Goal: Find specific page/section: Find specific page/section

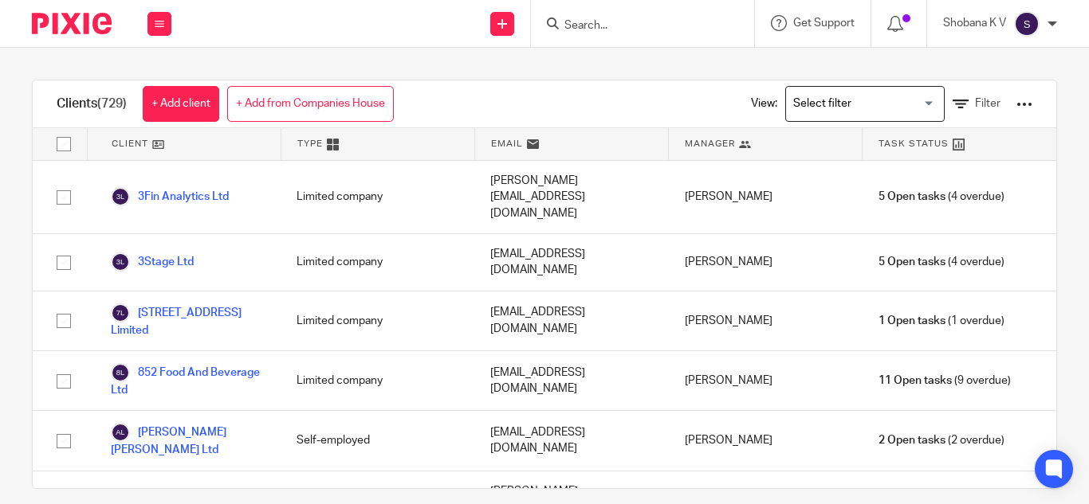
click at [806, 99] on input "Search for option" at bounding box center [860, 104] width 147 height 28
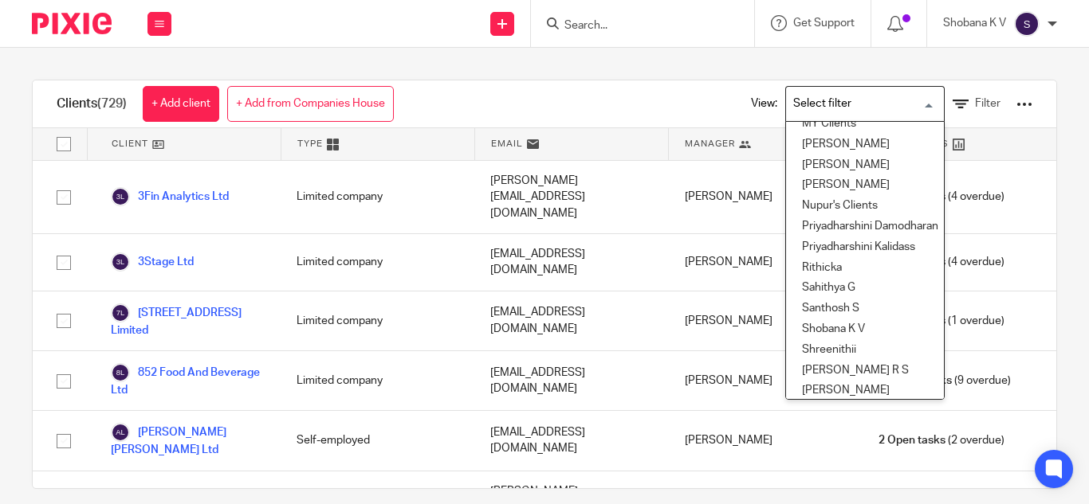
scroll to position [688, 0]
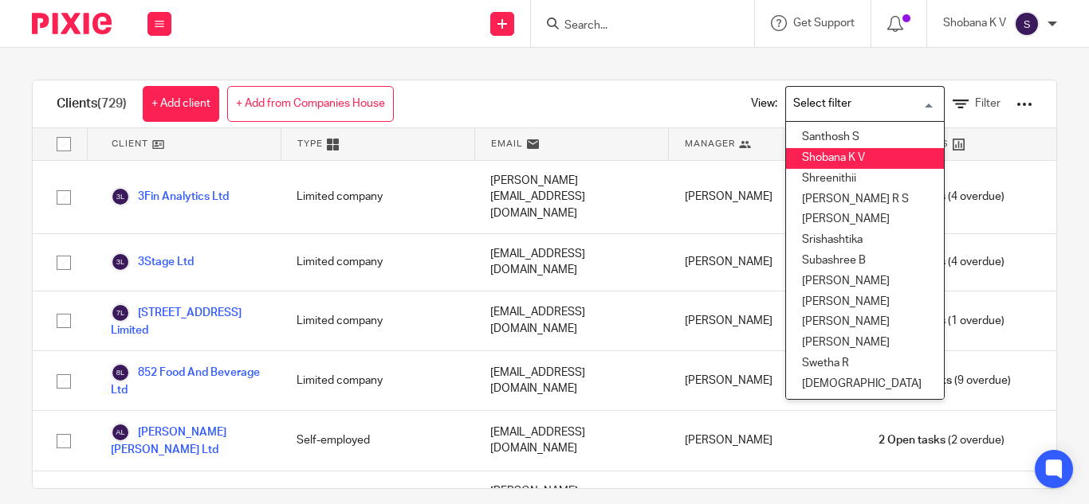
click at [804, 152] on li "Shobana K V" at bounding box center [865, 158] width 158 height 21
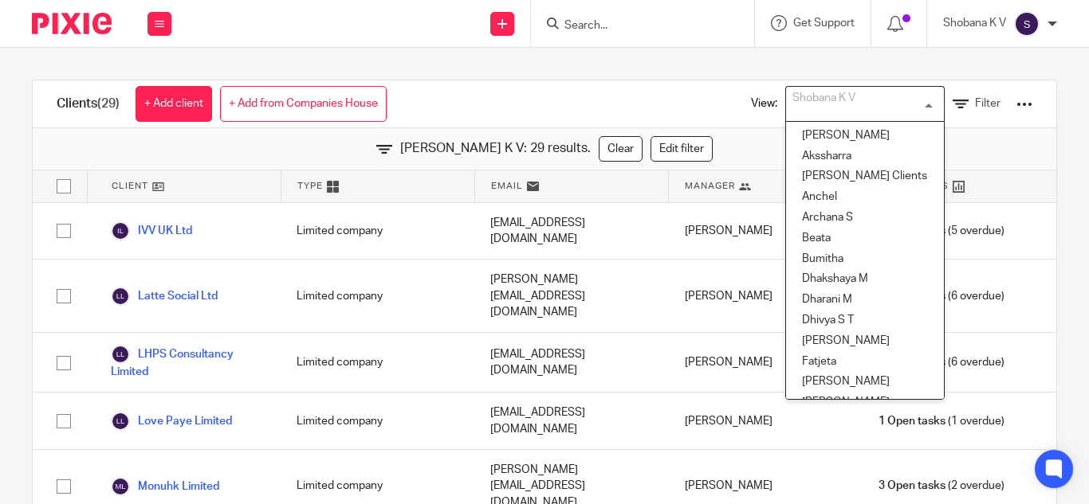
scroll to position [445, 0]
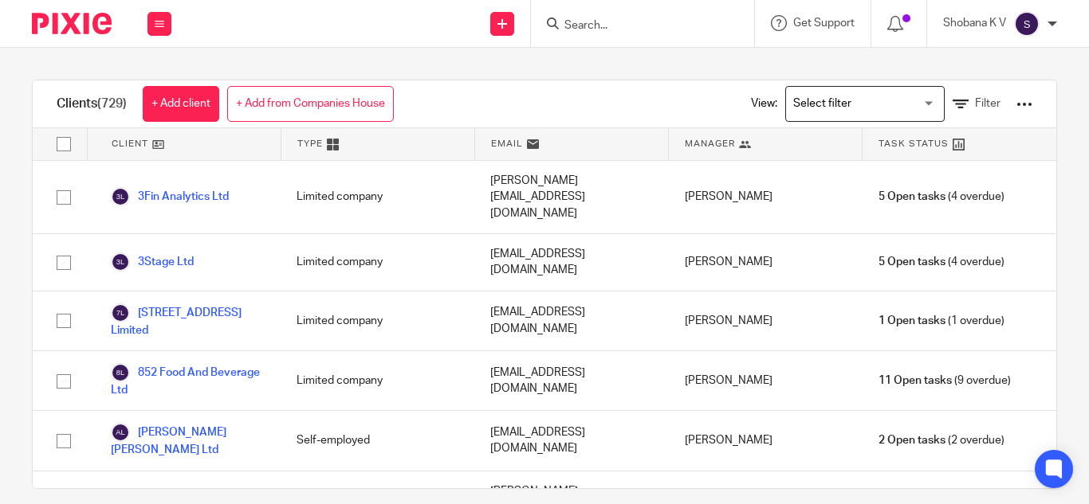
click at [641, 26] on input "Search" at bounding box center [634, 26] width 143 height 14
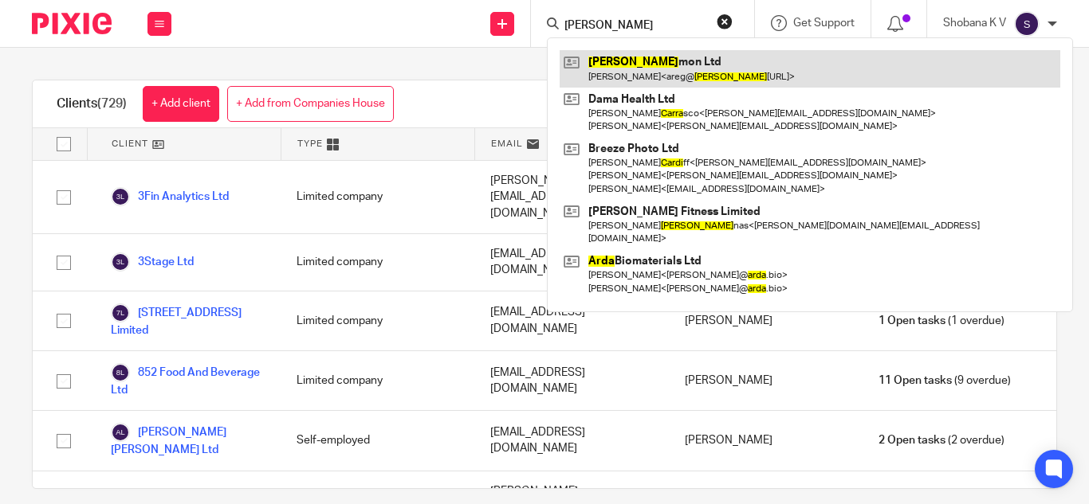
type input "carda"
click at [645, 79] on link at bounding box center [809, 68] width 500 height 37
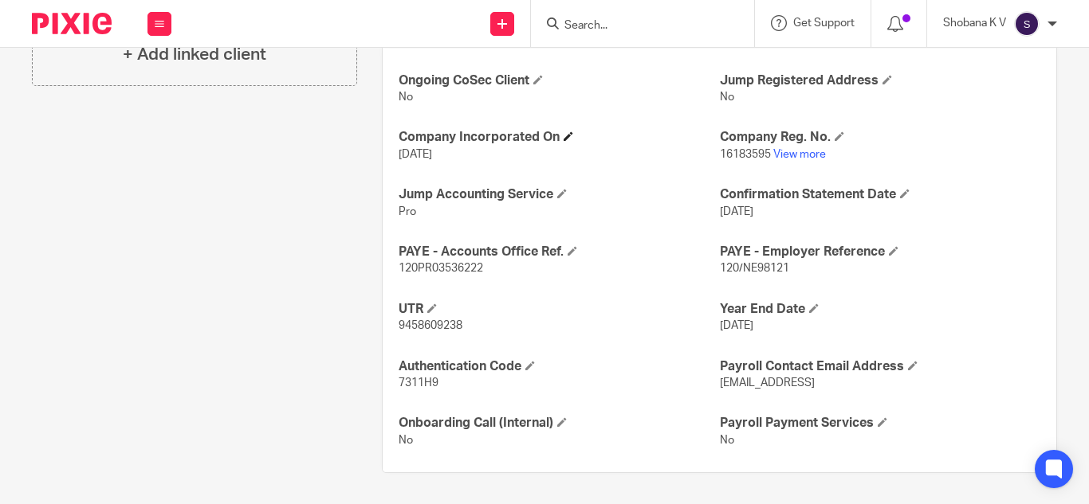
scroll to position [583, 0]
drag, startPoint x: 713, startPoint y: 269, endPoint x: 781, endPoint y: 268, distance: 67.7
click at [781, 268] on span "120/NE98121" at bounding box center [754, 267] width 69 height 11
copy span "120/NE98121"
drag, startPoint x: 394, startPoint y: 268, endPoint x: 487, endPoint y: 266, distance: 93.2
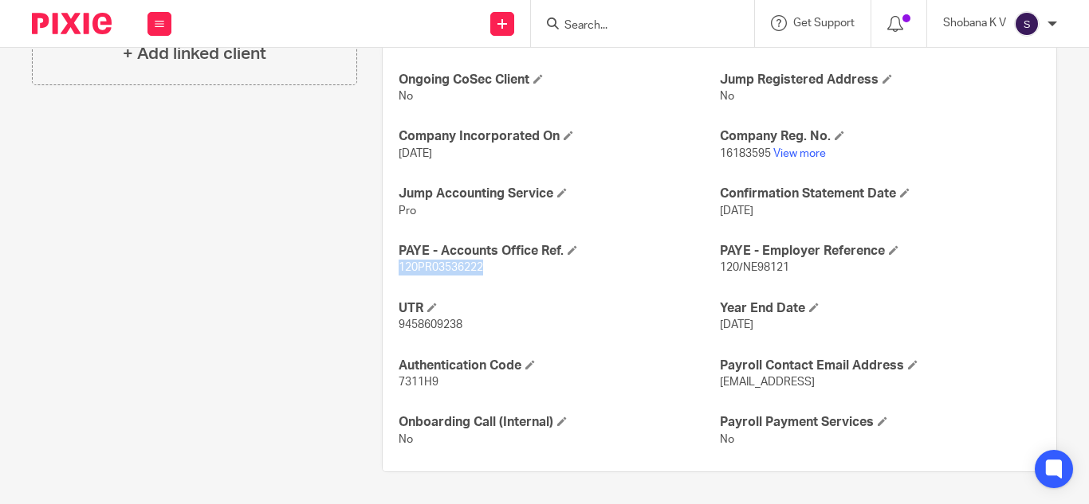
click at [487, 266] on div "Ongoing CoSec Client No Jump Registered Address No Company Incorporated On 14 J…" at bounding box center [718, 260] width 673 height 425
copy span "120PR03536222"
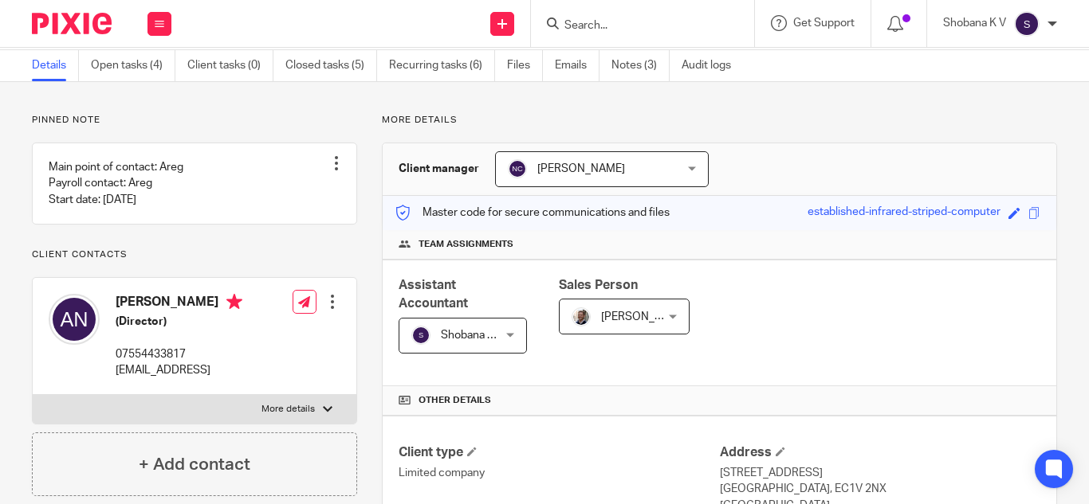
scroll to position [0, 0]
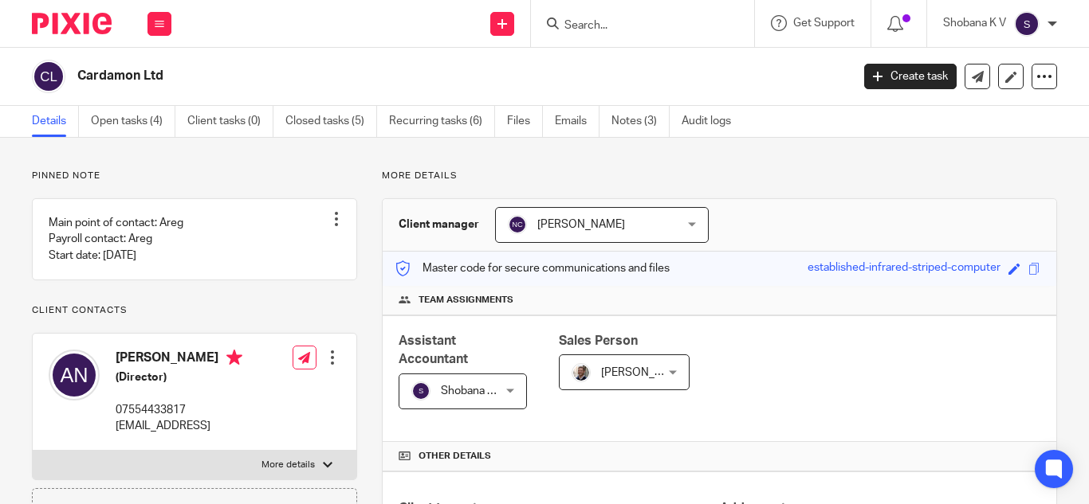
click at [602, 20] on input "Search" at bounding box center [634, 26] width 143 height 14
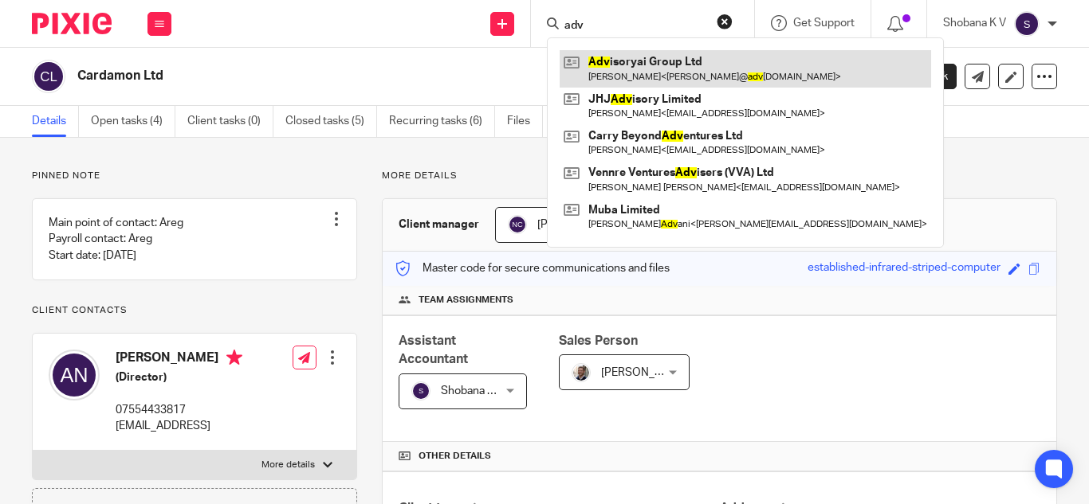
type input "adv"
click at [611, 65] on link at bounding box center [744, 68] width 371 height 37
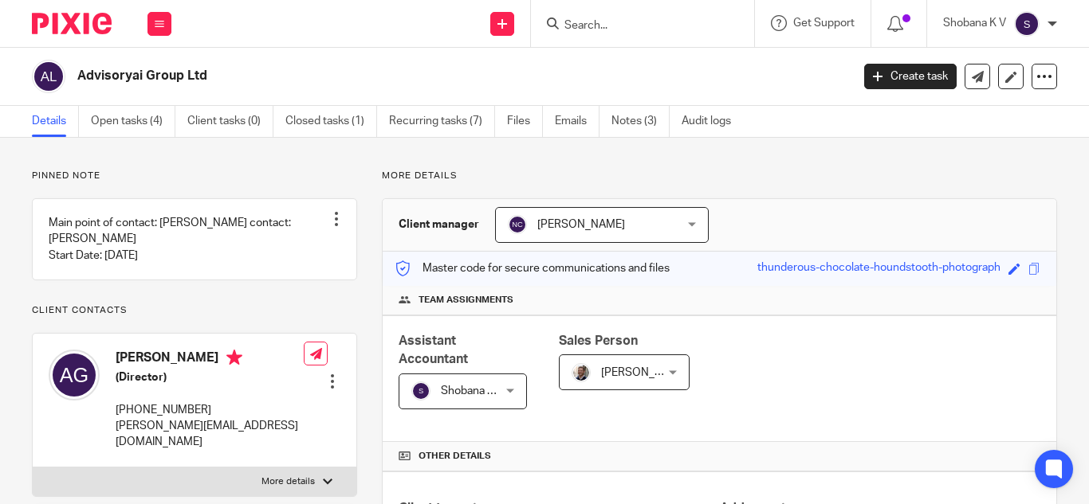
scroll to position [558, 0]
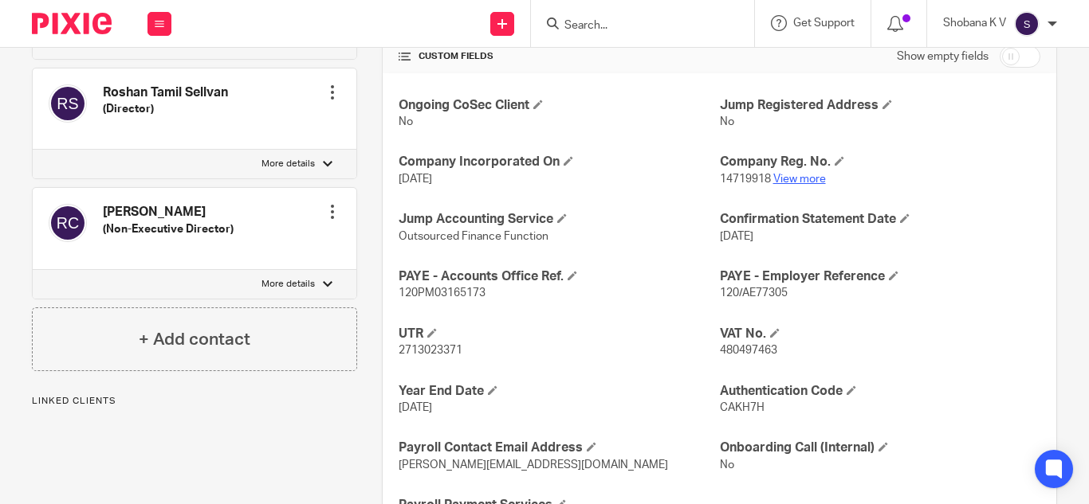
click at [800, 177] on link "View more" at bounding box center [799, 179] width 53 height 11
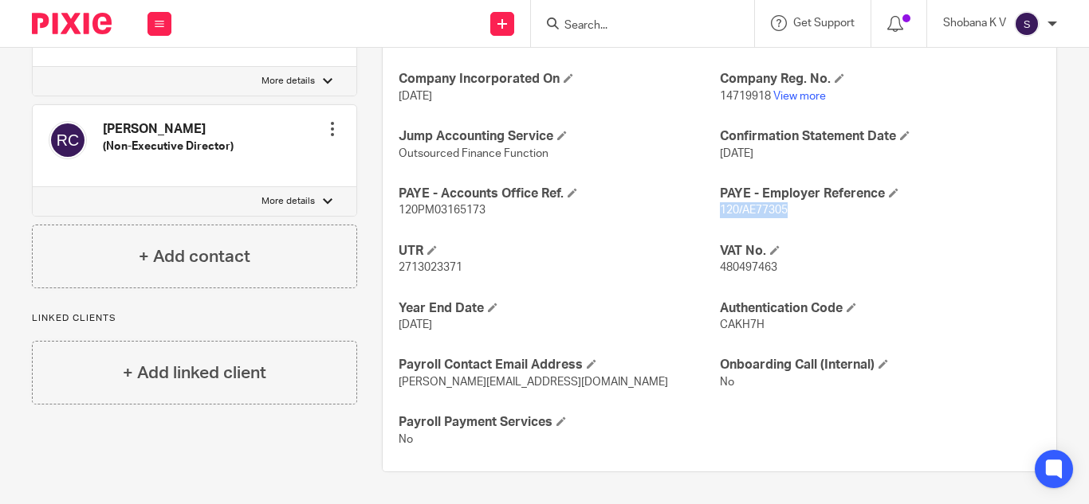
drag, startPoint x: 712, startPoint y: 208, endPoint x: 783, endPoint y: 215, distance: 71.3
click at [783, 215] on p "120/AE77305" at bounding box center [880, 210] width 320 height 16
copy span "120/AE77305"
click at [588, 37] on div at bounding box center [642, 23] width 223 height 47
click at [591, 31] on input "Search" at bounding box center [634, 26] width 143 height 14
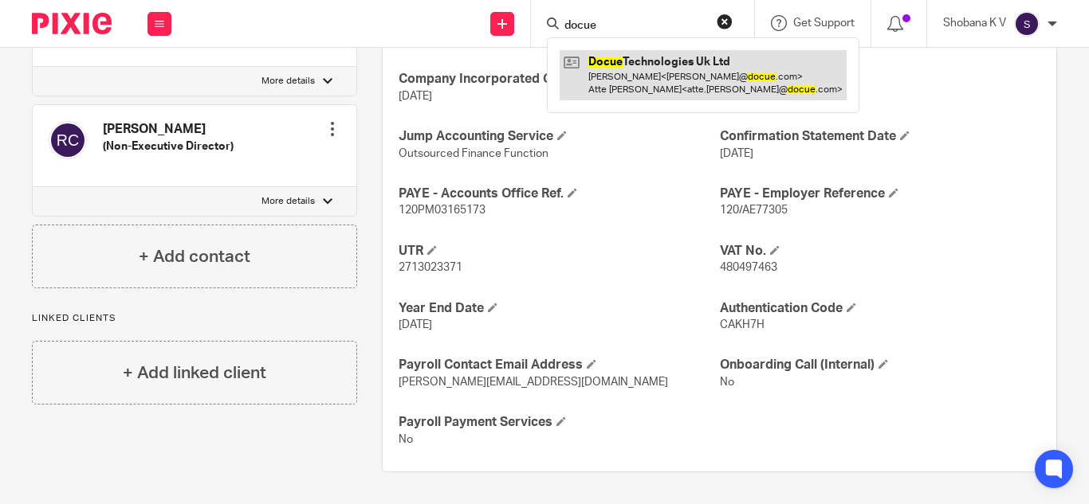
type input "docue"
click at [631, 64] on link at bounding box center [702, 74] width 287 height 49
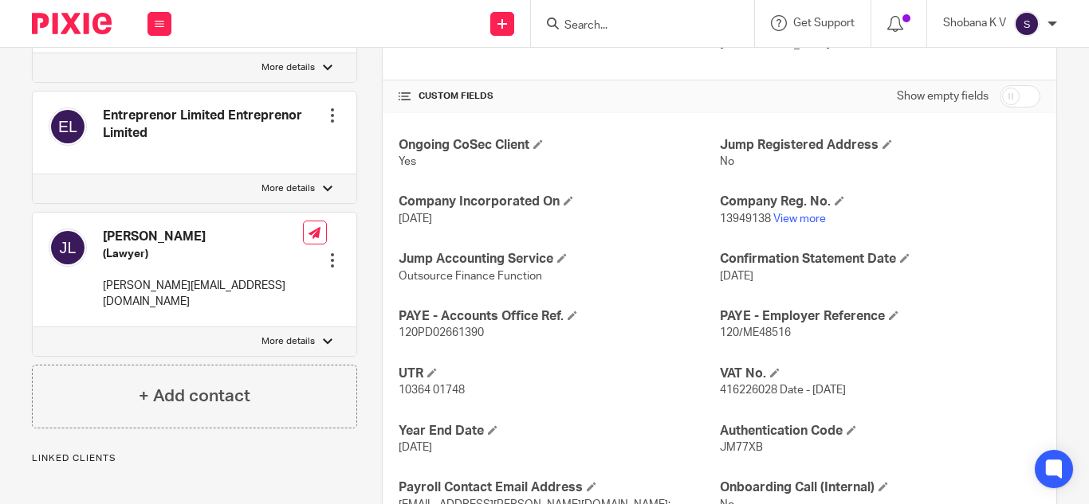
scroll to position [558, 0]
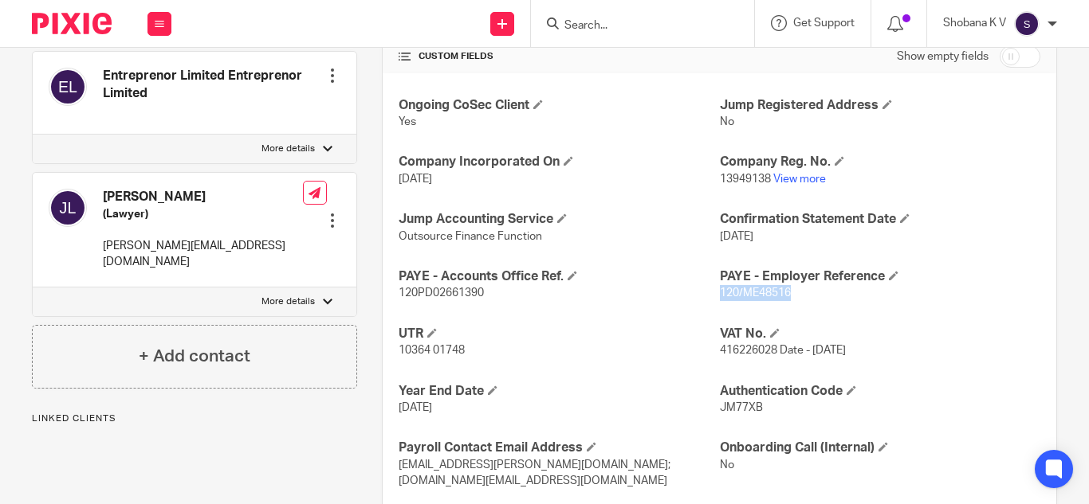
drag, startPoint x: 714, startPoint y: 292, endPoint x: 787, endPoint y: 300, distance: 73.7
click at [787, 300] on p "120/ME48516" at bounding box center [880, 293] width 320 height 16
copy span "120/ME48516"
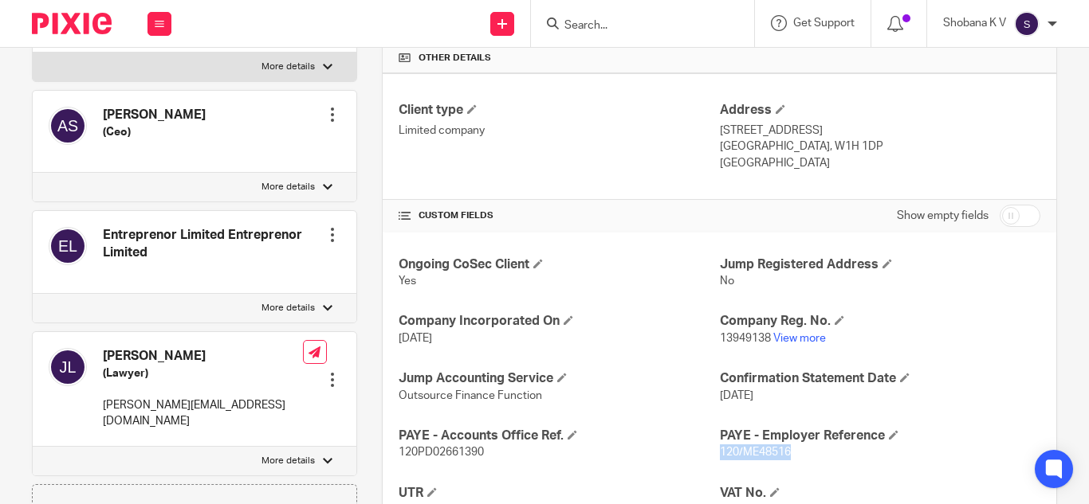
scroll to position [637, 0]
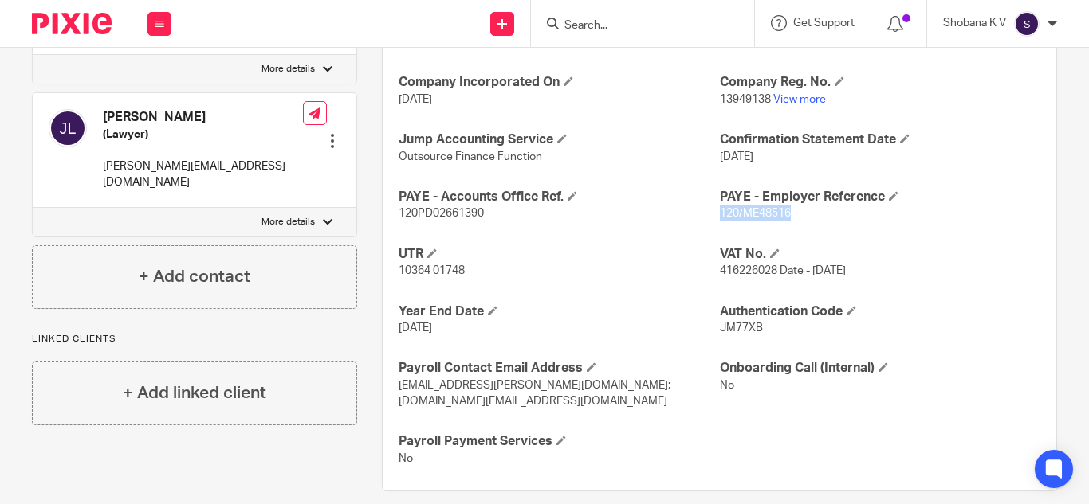
copy span "120/ME48516"
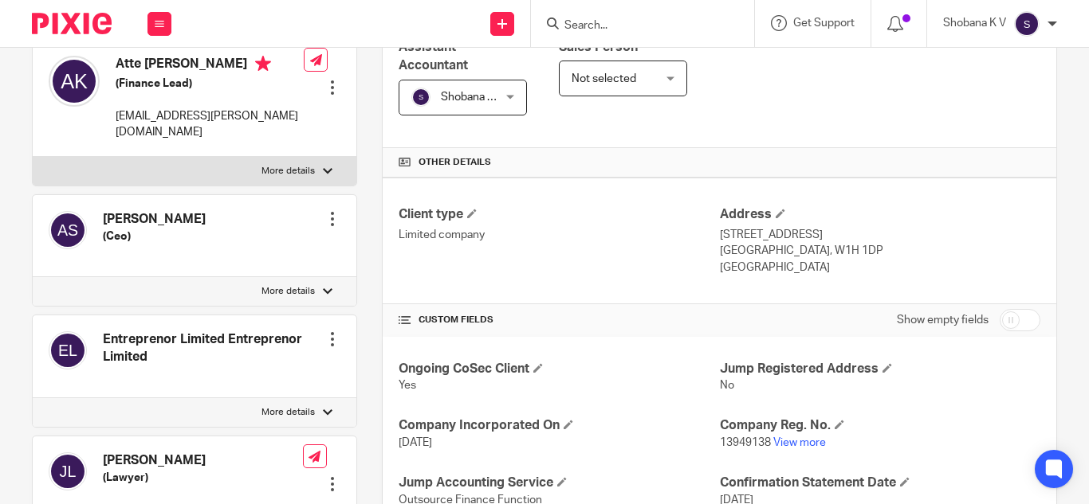
scroll to position [159, 0]
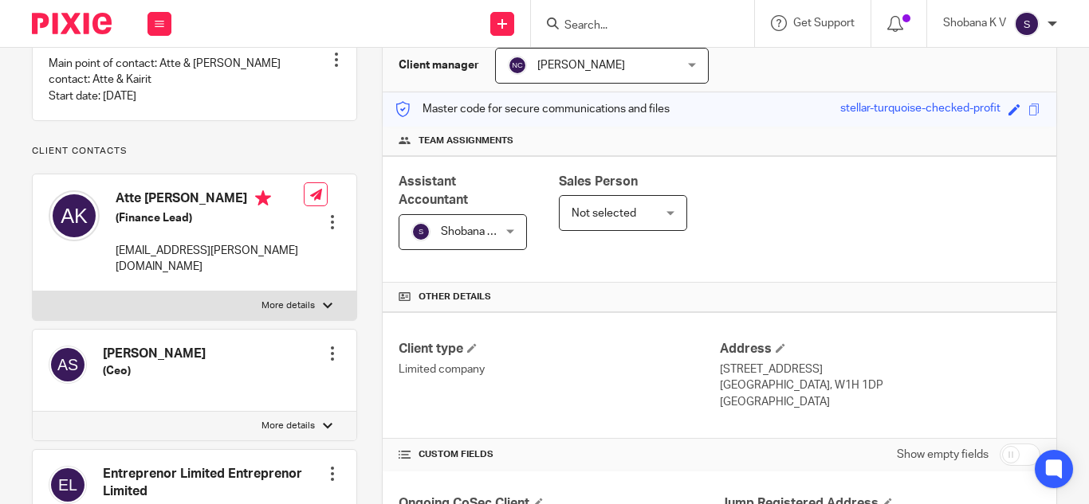
click at [610, 25] on input "Search" at bounding box center [634, 26] width 143 height 14
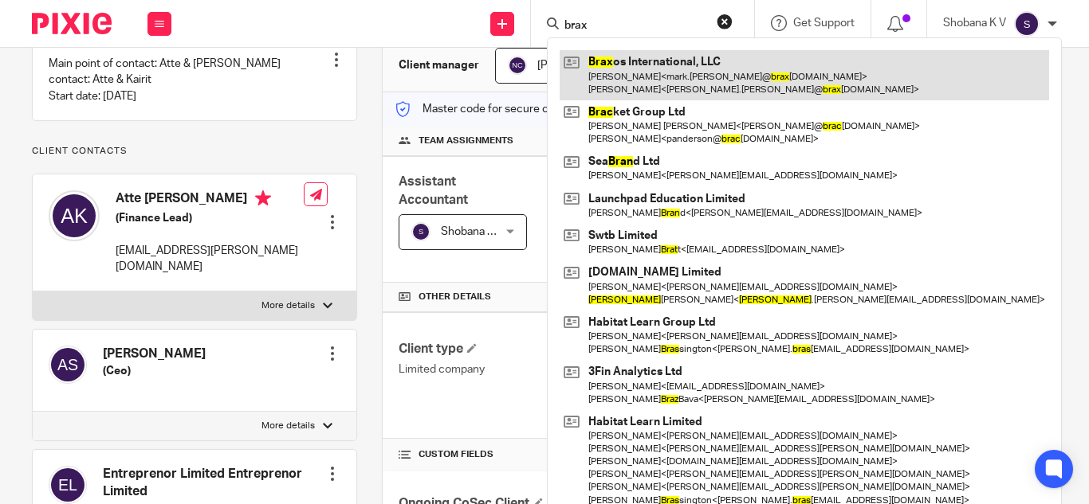
type input "brax"
click at [680, 72] on link at bounding box center [803, 74] width 489 height 49
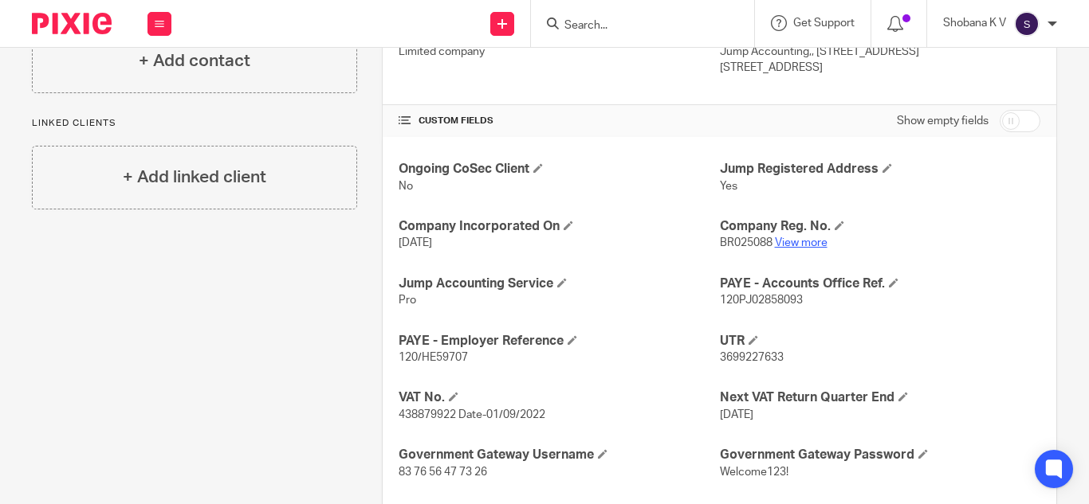
scroll to position [478, 0]
click at [783, 242] on link "View more" at bounding box center [801, 242] width 53 height 11
